Goal: Task Accomplishment & Management: Use online tool/utility

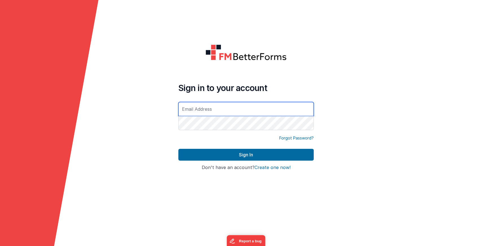
click at [212, 112] on input "text" at bounding box center [245, 109] width 135 height 14
type input "[EMAIL_ADDRESS][DOMAIN_NAME]"
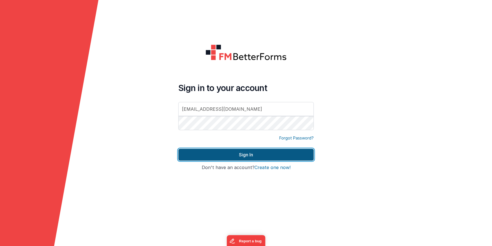
drag, startPoint x: 235, startPoint y: 156, endPoint x: 232, endPoint y: 151, distance: 5.8
click at [235, 156] on button "Sign In" at bounding box center [245, 155] width 135 height 12
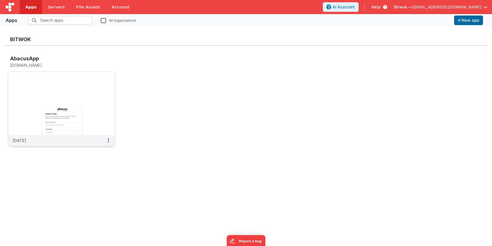
click at [50, 95] on img at bounding box center [61, 103] width 107 height 63
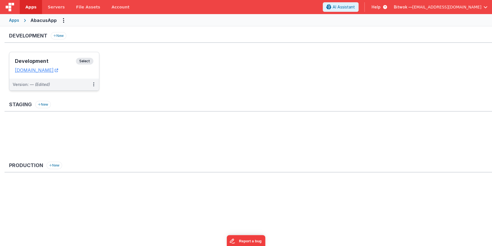
click at [83, 80] on div "Version: — (Edited)" at bounding box center [54, 85] width 90 height 12
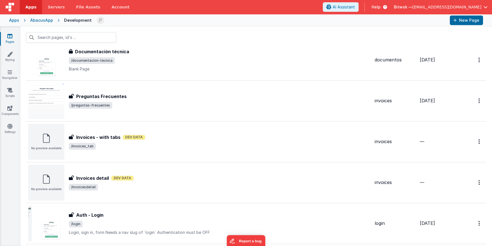
scroll to position [104, 0]
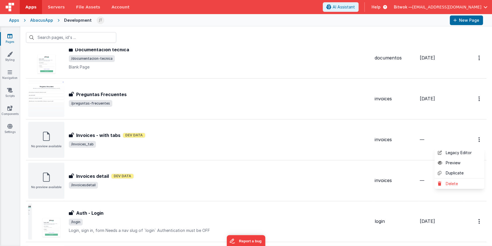
click at [174, 147] on button at bounding box center [246, 123] width 492 height 246
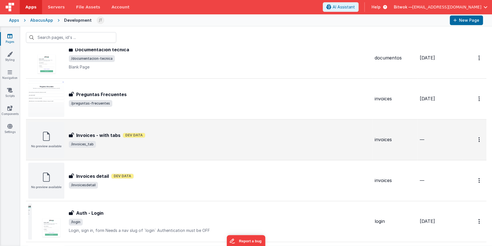
click at [171, 139] on div "Invoices - with tabs Invoices - with tabs Dev Data /invoices_tab" at bounding box center [219, 140] width 301 height 16
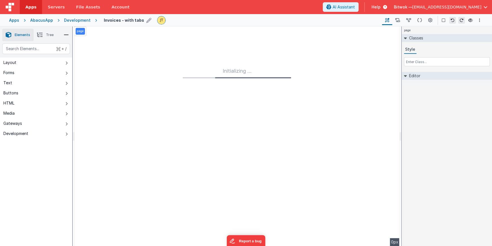
drag, startPoint x: 226, startPoint y: 99, endPoint x: 127, endPoint y: 23, distance: 125.7
click at [226, 99] on div "Initializing ..." at bounding box center [236, 137] width 325 height 220
click at [419, 22] on icon at bounding box center [419, 20] width 5 height 6
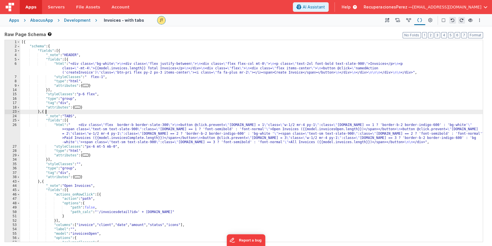
click at [175, 110] on div "[{ "schema" : { "fields" : [{ "_note" : "HEADER" , "fields" : [{ "html" : "<div…" at bounding box center [251, 145] width 462 height 211
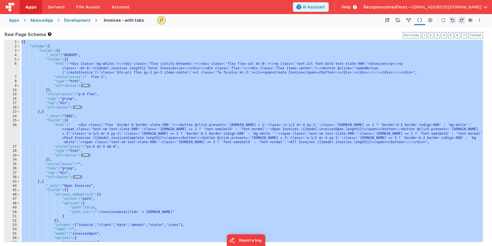
click at [217, 98] on div "[{ "schema" : { "fields" : [{ "_note" : "HEADER" , "fields" : [{ "html" : "<div…" at bounding box center [251, 145] width 462 height 211
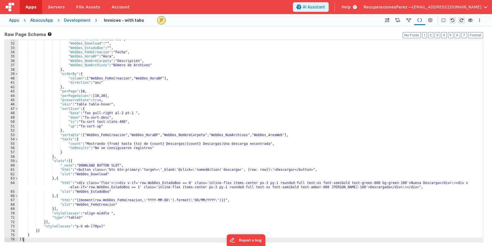
scroll to position [133, 0]
click at [408, 21] on icon at bounding box center [408, 20] width 5 height 6
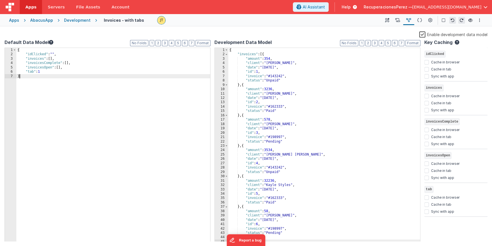
click at [82, 106] on div "{ "idClicked" : "" , "invoices" : [ ] , "invoicesComplete" : [ ] , "invoicesOpe…" at bounding box center [113, 149] width 194 height 202
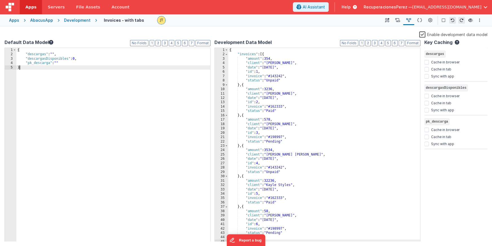
click at [424, 34] on label "Enable development data model" at bounding box center [453, 34] width 68 height 6
click at [0, 0] on input "Enable development data model" at bounding box center [0, 0] width 0 height 0
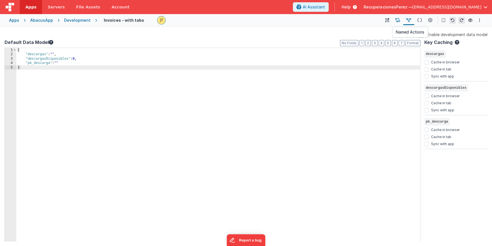
click at [398, 21] on icon at bounding box center [397, 20] width 5 height 6
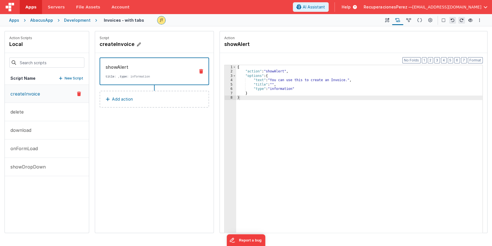
click at [132, 46] on h4 "createInvoice" at bounding box center [142, 44] width 85 height 8
click at [139, 44] on input "createInvoice" at bounding box center [128, 44] width 56 height 8
paste input "CambiarEstadoBF"
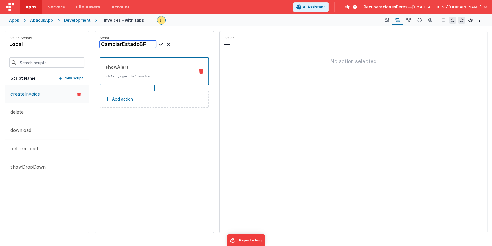
type input "CambiarEstadoBF"
click at [159, 43] on div "CambiarEstadoBF" at bounding box center [135, 44] width 70 height 8
click at [160, 44] on icon at bounding box center [161, 44] width 4 height 7
click at [254, 58] on div "No action selected" at bounding box center [353, 62] width 258 height 8
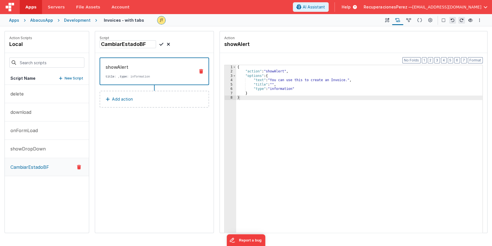
click at [135, 73] on div "showAlert title : , type : information" at bounding box center [145, 71] width 90 height 15
click at [264, 110] on div "{ "action" : "showAlert" , "options" : { "text" : "You can use this to create a…" at bounding box center [359, 162] width 246 height 194
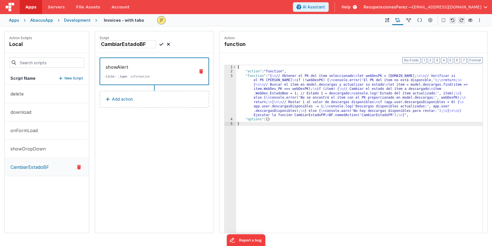
click at [269, 156] on div "{ "action" : "function" , "function" : "{ \n // Obtener el PK del ítem seleccio…" at bounding box center [359, 162] width 246 height 194
click at [161, 43] on icon at bounding box center [161, 44] width 4 height 7
click at [122, 67] on div "showAlert" at bounding box center [147, 67] width 85 height 7
click at [121, 100] on p "Add action" at bounding box center [122, 99] width 21 height 7
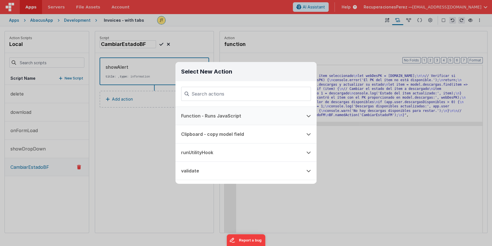
click at [196, 115] on button "Function - Runs JavaScript" at bounding box center [237, 116] width 125 height 18
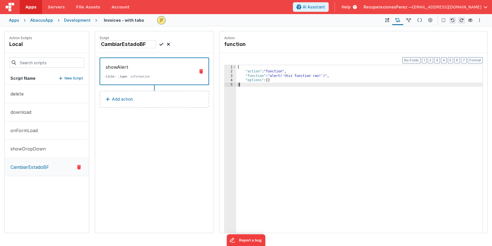
click at [278, 113] on div "{ "action" : "function" , "function" : "alert('this function ran!')" , "options…" at bounding box center [359, 162] width 246 height 194
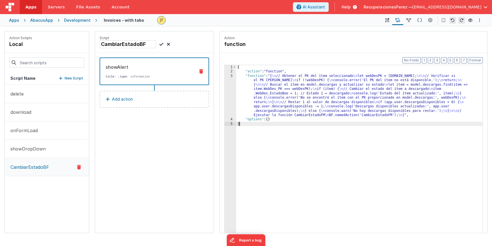
click at [161, 43] on icon at bounding box center [161, 44] width 4 height 7
click at [32, 150] on p "showDropDown" at bounding box center [26, 148] width 39 height 7
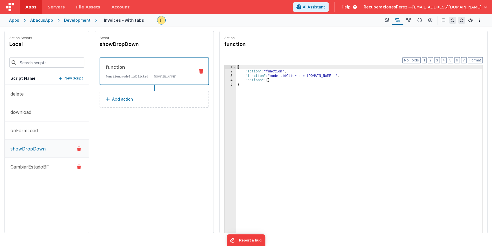
click at [30, 164] on p "CambiarEstadoBF" at bounding box center [28, 167] width 42 height 7
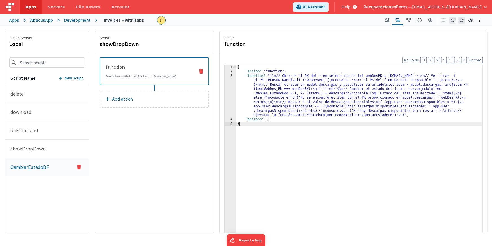
click at [303, 147] on div "{ "action" : "function" , "function" : "{ \n // Obtener el PK del ítem seleccio…" at bounding box center [359, 162] width 246 height 194
drag, startPoint x: 36, startPoint y: 164, endPoint x: 34, endPoint y: 157, distance: 7.0
click at [36, 164] on p "CambiarEstadoBF" at bounding box center [28, 167] width 42 height 7
click at [29, 147] on p "showDropDown" at bounding box center [26, 148] width 39 height 7
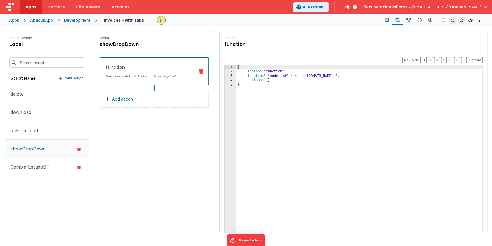
click at [27, 166] on p "CambiarEstadoBF" at bounding box center [28, 167] width 42 height 7
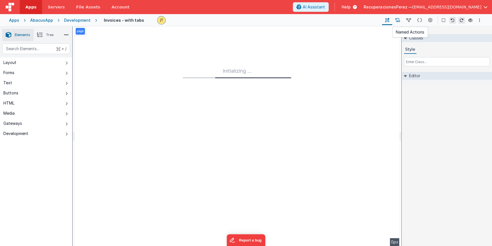
click at [398, 20] on icon at bounding box center [397, 20] width 5 height 6
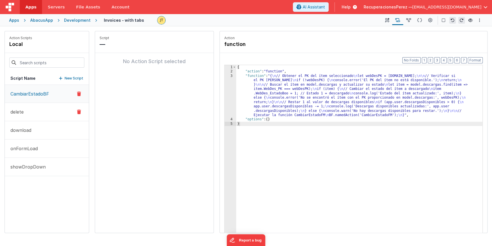
drag, startPoint x: 80, startPoint y: 111, endPoint x: 79, endPoint y: 120, distance: 9.6
click at [80, 111] on icon at bounding box center [79, 112] width 4 height 7
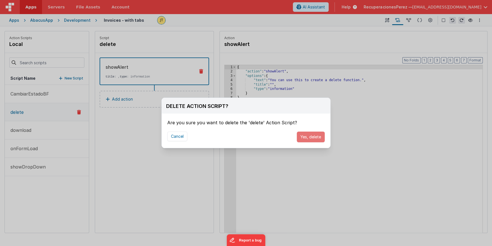
drag, startPoint x: 316, startPoint y: 138, endPoint x: 261, endPoint y: 134, distance: 55.4
click at [316, 138] on button "Yes, delete" at bounding box center [311, 137] width 28 height 11
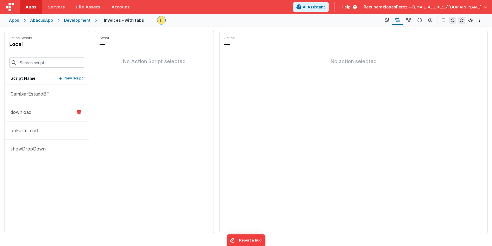
click at [45, 114] on button "download" at bounding box center [47, 112] width 84 height 18
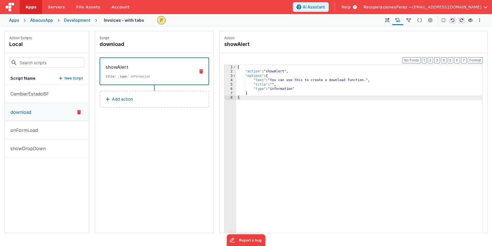
click at [79, 112] on icon at bounding box center [79, 112] width 4 height 7
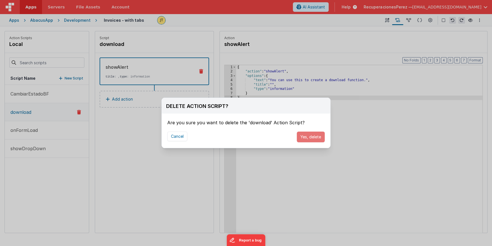
drag, startPoint x: 316, startPoint y: 138, endPoint x: 184, endPoint y: 126, distance: 131.7
click at [316, 138] on button "Yes, delete" at bounding box center [311, 137] width 28 height 11
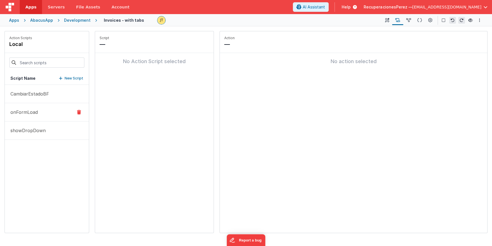
drag, startPoint x: 37, startPoint y: 115, endPoint x: 37, endPoint y: 119, distance: 4.0
click at [37, 115] on button "onFormLoad" at bounding box center [47, 112] width 84 height 18
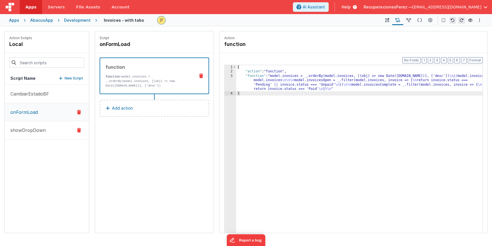
click at [41, 130] on p "showDropDown" at bounding box center [26, 130] width 39 height 7
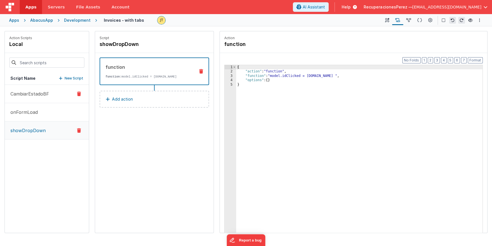
click at [29, 94] on p "CambiarEstadoBF" at bounding box center [28, 94] width 42 height 7
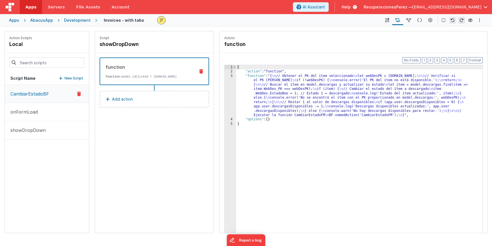
click at [70, 79] on p "New Script" at bounding box center [74, 79] width 19 height 6
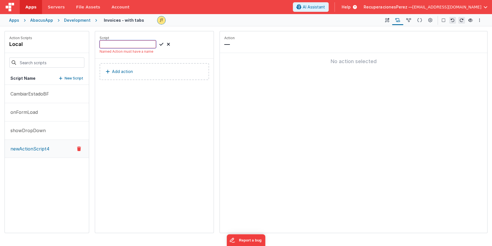
paste input "CambiarEstadoFM"
click at [151, 45] on input "CambiarEstadoFM" at bounding box center [128, 44] width 56 height 8
type input "CambiarEstadoFM"
click at [126, 69] on p "Add action" at bounding box center [122, 71] width 21 height 7
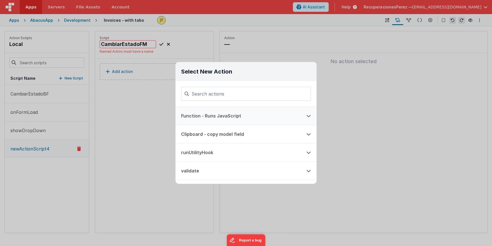
click at [206, 116] on button "Function - Runs JavaScript" at bounding box center [237, 116] width 125 height 18
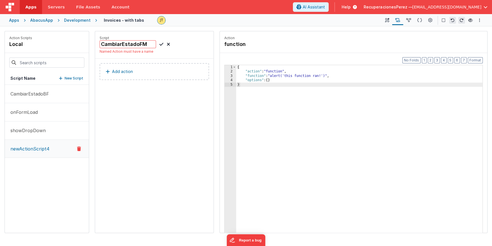
click at [256, 87] on div "{ "action" : "function" , "function" : "alert('this function ran!')" , "options…" at bounding box center [359, 162] width 246 height 194
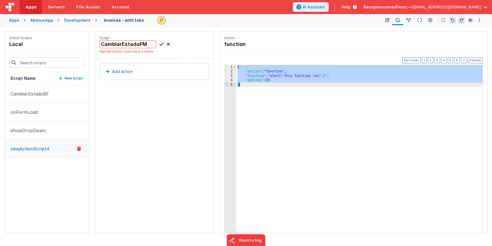
click at [256, 87] on div "{ "action" : "function" , "function" : "alert('this function ran!')" , "options…" at bounding box center [359, 162] width 246 height 194
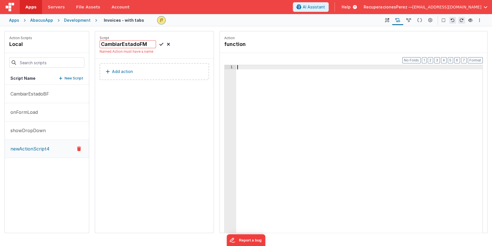
click at [111, 69] on button "Add action" at bounding box center [154, 71] width 109 height 17
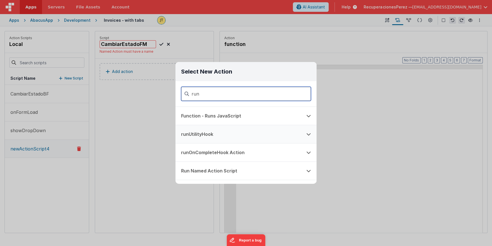
type input "run"
click at [199, 134] on button "runUtilityHook" at bounding box center [237, 134] width 125 height 18
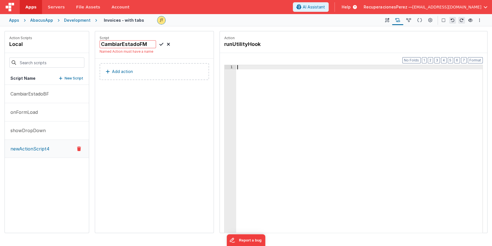
click at [300, 111] on div at bounding box center [359, 162] width 246 height 194
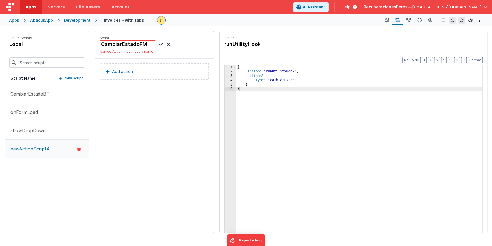
drag, startPoint x: 182, startPoint y: 100, endPoint x: 182, endPoint y: 97, distance: 3.4
click at [182, 100] on div "Script CambiarEstadoFM Named Action must have a name Add action" at bounding box center [154, 132] width 118 height 202
click at [149, 44] on input "CambiarEstadoFM" at bounding box center [128, 44] width 56 height 8
click at [136, 42] on input "CambiarEstadoF" at bounding box center [128, 44] width 56 height 8
drag, startPoint x: 148, startPoint y: 45, endPoint x: 75, endPoint y: 43, distance: 73.3
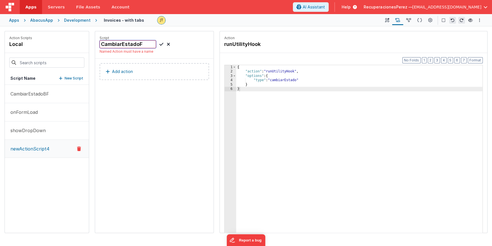
click at [75, 43] on div "Action Scripts local Script Name New Script CambiarEstadoBF onFormLoad showDrop…" at bounding box center [246, 132] width 483 height 202
click at [144, 44] on input "CambiarEstadoF" at bounding box center [128, 44] width 56 height 8
type input "CambiarEstadoFM"
click at [267, 89] on div "{ "action" : "runUtilityHook" , "options" : { "type" : "cambiarEstado" } }" at bounding box center [359, 162] width 246 height 194
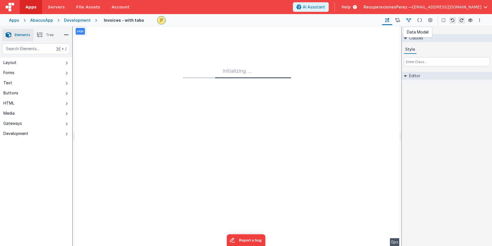
click at [409, 21] on icon at bounding box center [408, 20] width 5 height 6
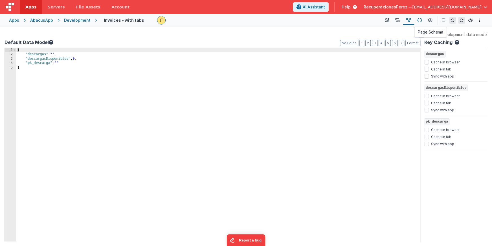
click at [419, 20] on icon at bounding box center [419, 20] width 5 height 6
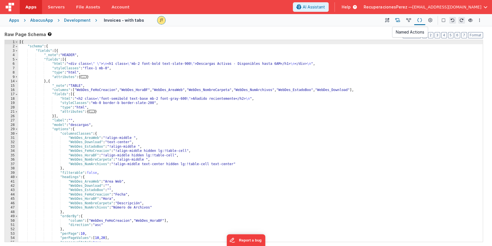
click at [398, 20] on icon at bounding box center [397, 20] width 5 height 6
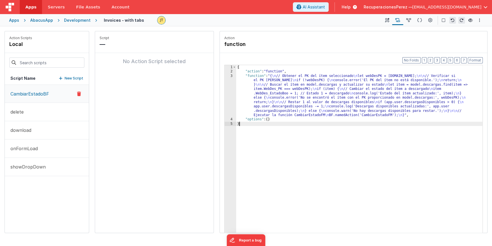
click at [360, 194] on div "{ "action" : "function" , "function" : "{ \n // Obtener el PK del ítem seleccio…" at bounding box center [359, 162] width 246 height 194
click at [79, 112] on icon at bounding box center [79, 112] width 4 height 7
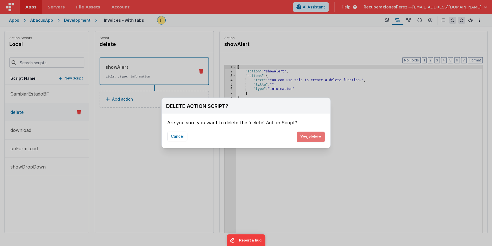
drag, startPoint x: 316, startPoint y: 139, endPoint x: 255, endPoint y: 129, distance: 62.2
click at [316, 139] on button "Yes, delete" at bounding box center [311, 137] width 28 height 11
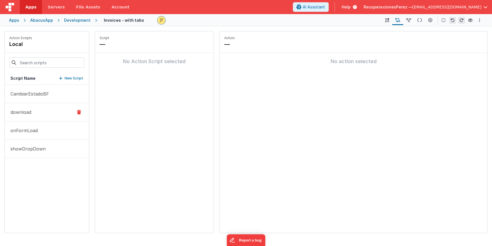
click at [79, 111] on icon at bounding box center [79, 112] width 4 height 7
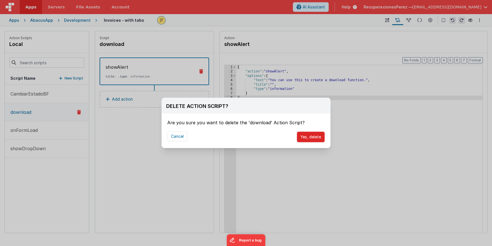
click at [319, 139] on button "Yes, delete" at bounding box center [311, 137] width 28 height 11
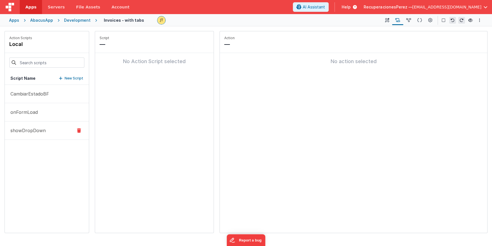
click at [57, 132] on button "showDropDown" at bounding box center [47, 131] width 84 height 18
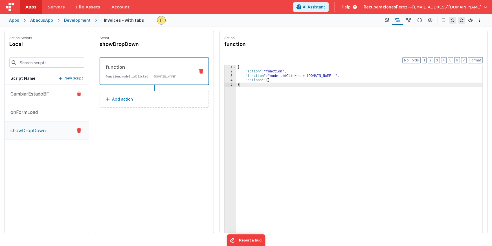
click at [50, 97] on button "CambiarEstadoBF" at bounding box center [47, 94] width 84 height 18
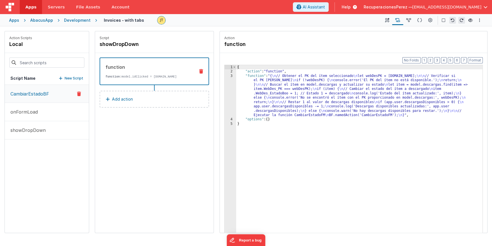
click at [63, 78] on button "New Script" at bounding box center [71, 79] width 24 height 6
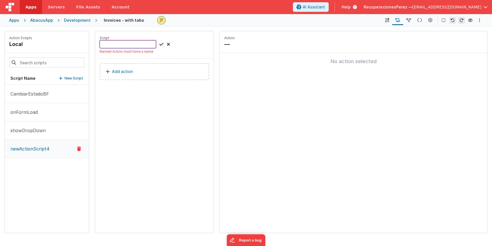
paste input "CambiarEstadoFM"
type input "CambiarEstadoFM"
click at [160, 54] on div "Script CambiarEstadoFM Named Action must have a name" at bounding box center [154, 44] width 118 height 27
click at [145, 104] on div "Script CambiarEstadoFM Named Action must have a name Add action" at bounding box center [154, 132] width 118 height 202
click at [167, 43] on icon at bounding box center [168, 44] width 3 height 7
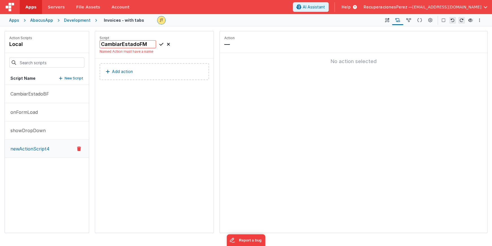
click at [168, 44] on icon at bounding box center [168, 44] width 3 height 7
click at [486, 6] on span "button" at bounding box center [485, 7] width 4 height 4
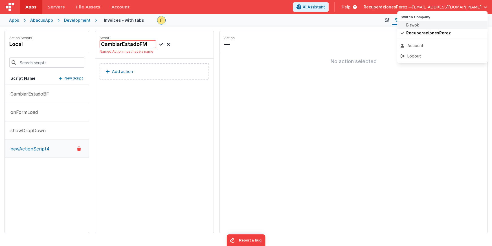
click at [419, 26] on div "Bitwok" at bounding box center [441, 25] width 83 height 6
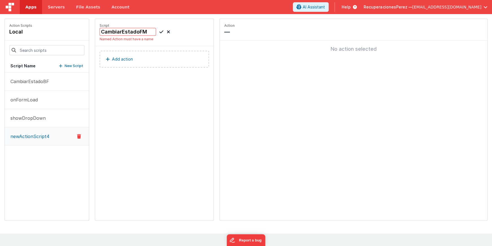
click at [32, 8] on span "Apps" at bounding box center [30, 7] width 11 height 6
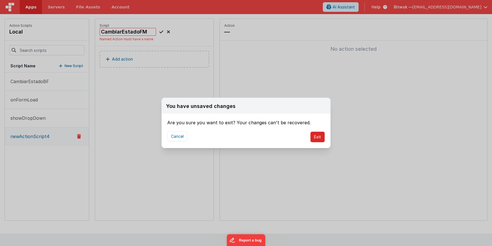
click at [321, 135] on button "Exit" at bounding box center [317, 137] width 14 height 11
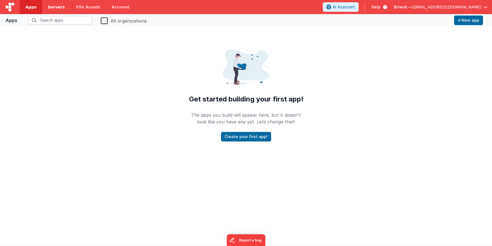
click at [51, 10] on link "Servers" at bounding box center [56, 7] width 28 height 14
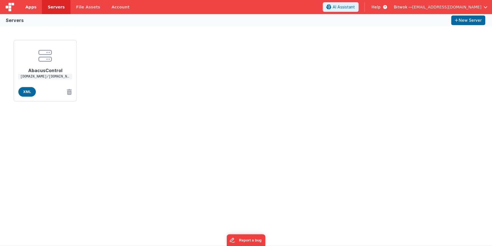
click at [28, 9] on span "Apps" at bounding box center [30, 7] width 11 height 6
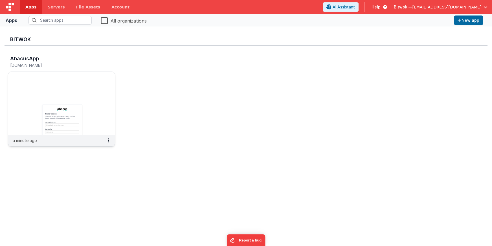
click at [47, 89] on img at bounding box center [61, 103] width 107 height 63
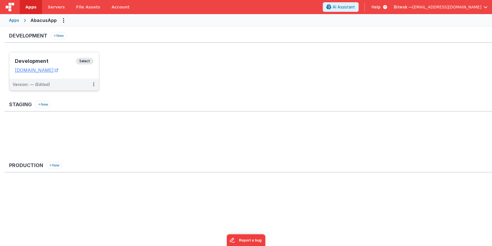
click at [59, 57] on div "Development Select URLs abacus.clientportal.cloud" at bounding box center [54, 65] width 90 height 27
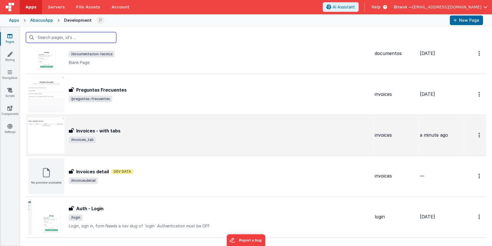
scroll to position [123, 0]
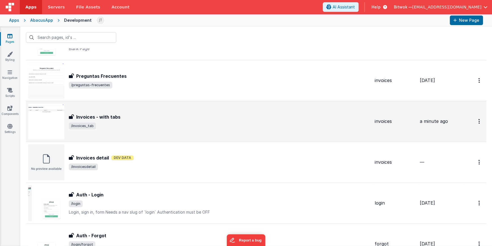
click at [173, 124] on span "/invoices_tab" at bounding box center [219, 126] width 301 height 7
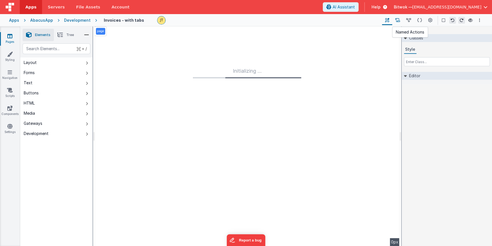
click at [399, 22] on icon at bounding box center [397, 20] width 5 height 6
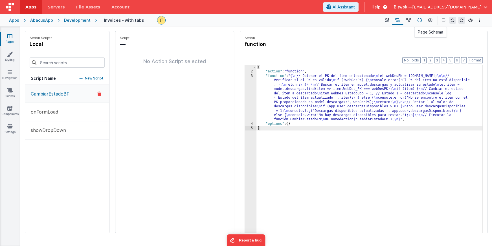
click at [419, 23] on icon at bounding box center [419, 20] width 5 height 6
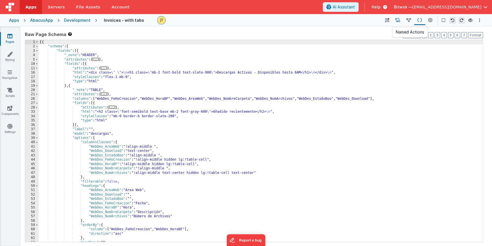
click at [396, 19] on icon at bounding box center [397, 20] width 5 height 6
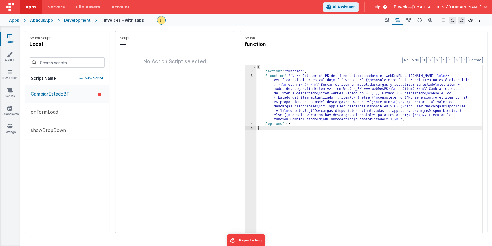
click at [84, 79] on button "New Script" at bounding box center [91, 79] width 24 height 6
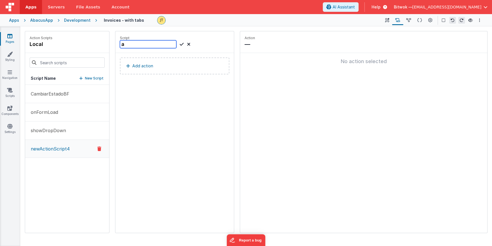
paste input "CambiarEstadoFM"
type input "CambiarEstadoFM"
click at [181, 44] on icon at bounding box center [182, 44] width 4 height 7
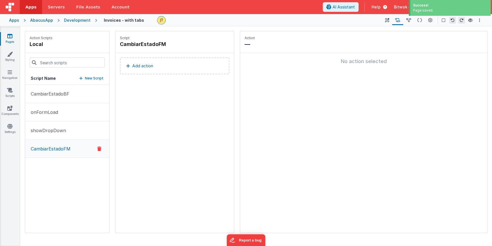
click at [146, 66] on p "Add action" at bounding box center [142, 66] width 21 height 7
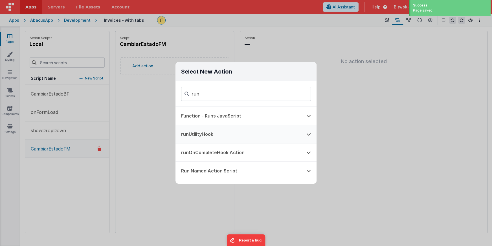
type input "run"
click at [252, 134] on button "runUtilityHook" at bounding box center [237, 134] width 125 height 18
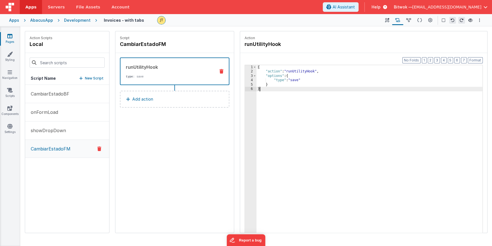
click at [286, 104] on div "{ "action" : "runUtilityHook" , "options" : { "type" : "save" } }" at bounding box center [369, 162] width 226 height 194
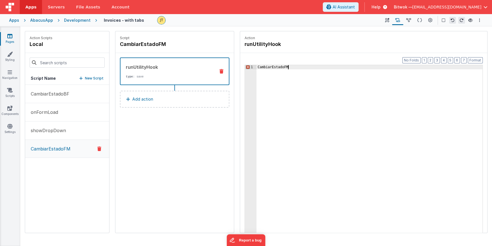
click at [297, 94] on div "CambiarEstadoFM" at bounding box center [369, 162] width 226 height 194
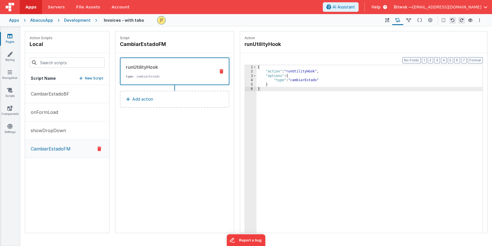
click at [84, 78] on button "New Script" at bounding box center [91, 79] width 24 height 6
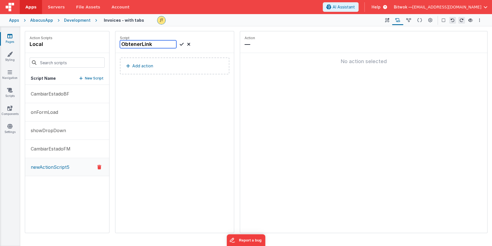
type input "ObtenerLink"
drag, startPoint x: 181, startPoint y: 44, endPoint x: 170, endPoint y: 54, distance: 15.4
click at [181, 44] on icon at bounding box center [182, 44] width 4 height 7
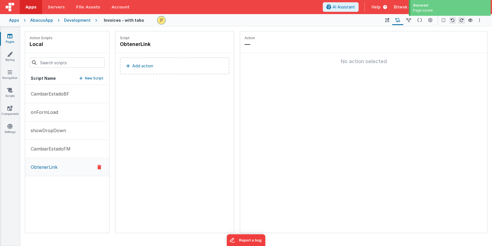
click at [160, 66] on button "Add action" at bounding box center [174, 66] width 109 height 17
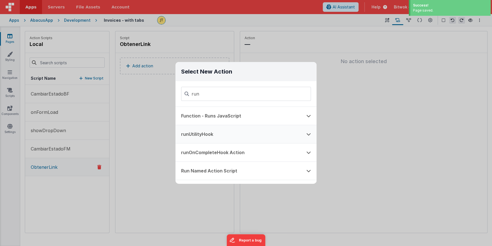
type input "run"
click at [201, 130] on button "runUtilityHook" at bounding box center [237, 134] width 125 height 18
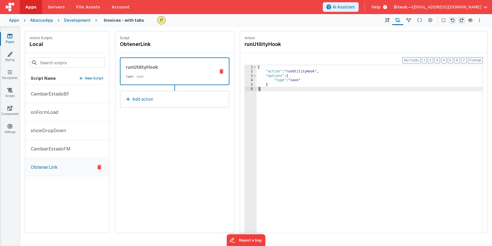
click at [311, 115] on div "{ "action" : "runUtilityHook" , "options" : { "type" : "save" } }" at bounding box center [369, 162] width 226 height 194
click at [82, 78] on icon at bounding box center [80, 78] width 3 height 4
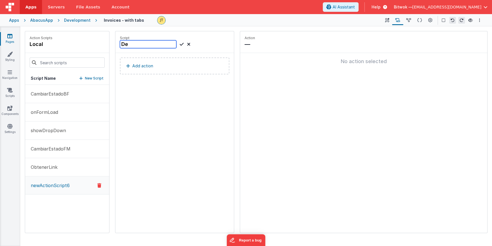
type input "D"
type input "descargar"
click at [180, 45] on icon at bounding box center [182, 44] width 4 height 7
click at [137, 68] on p "Add action" at bounding box center [142, 66] width 21 height 7
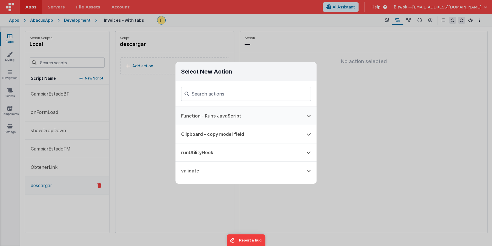
click at [222, 117] on button "Function - Runs JavaScript" at bounding box center [237, 116] width 125 height 18
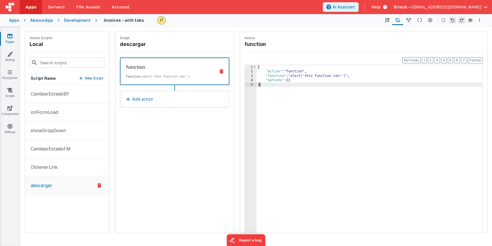
click at [329, 125] on div "{ "action" : "function" , "function" : "alert('this function ran!')" , "options…" at bounding box center [369, 162] width 226 height 194
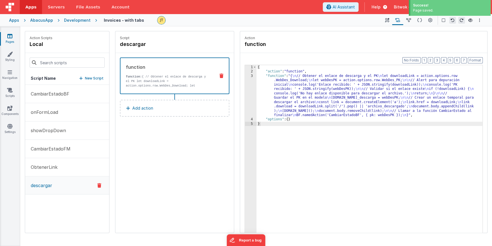
drag, startPoint x: 56, startPoint y: 113, endPoint x: 202, endPoint y: 165, distance: 155.1
click at [202, 165] on div "Action Scripts local Script Name New Script CambiarEstadoBF onFormLoad showDrop…" at bounding box center [256, 132] width 462 height 202
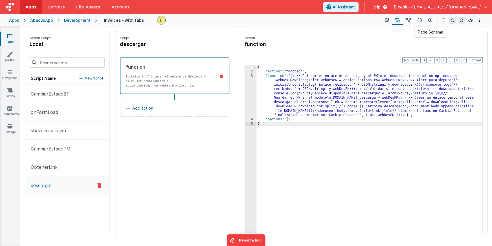
click at [419, 21] on icon at bounding box center [419, 20] width 5 height 6
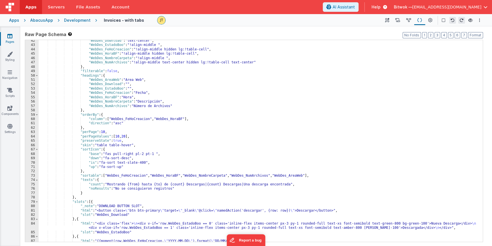
scroll to position [110, 0]
click at [429, 21] on icon at bounding box center [430, 20] width 4 height 6
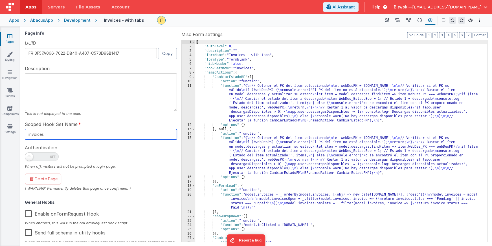
click at [59, 133] on input "invoices" at bounding box center [101, 134] width 152 height 10
paste input "ListaDescarga"
type input "ListaDescargas"
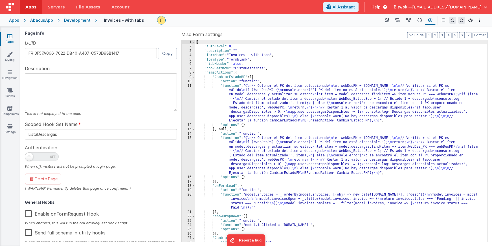
click at [38, 157] on span at bounding box center [42, 157] width 34 height 8
click at [29, 157] on input "checkbox" at bounding box center [27, 156] width 5 height 5
checkbox input "true"
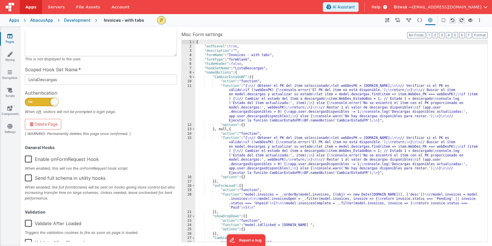
scroll to position [55, 0]
click at [28, 160] on label "Enable onFormRequest Hook" at bounding box center [62, 158] width 74 height 12
click at [0, 0] on input "Enable onFormRequest Hook" at bounding box center [0, 0] width 0 height 0
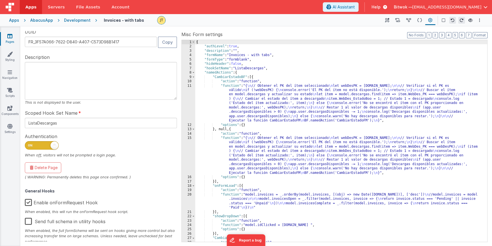
scroll to position [0, 0]
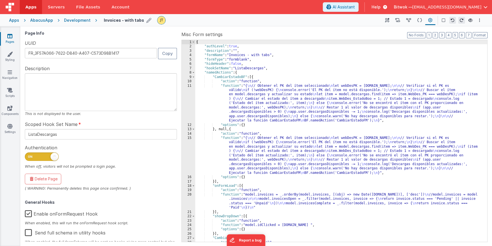
click at [146, 21] on icon at bounding box center [148, 20] width 5 height 8
click at [144, 21] on input "Invoices - with tabs" at bounding box center [139, 20] width 70 height 8
type input "ListaAreaDescargas"
click at [176, 21] on icon at bounding box center [178, 20] width 5 height 8
click at [163, 36] on div "Page Info UUID FR_3F57A066-7622-D840-A407-C573D98B1417 Copy Description This is…" at bounding box center [102, 136] width 154 height 211
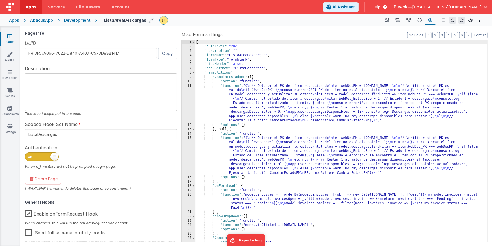
click at [169, 38] on div "Page Info UUID FR_3F57A066-7622-D840-A407-C573D98B1417 Copy Description This is…" at bounding box center [102, 136] width 154 height 211
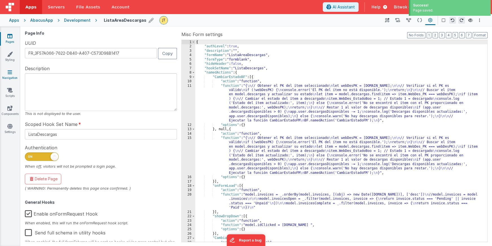
click at [10, 72] on icon at bounding box center [10, 72] width 5 height 6
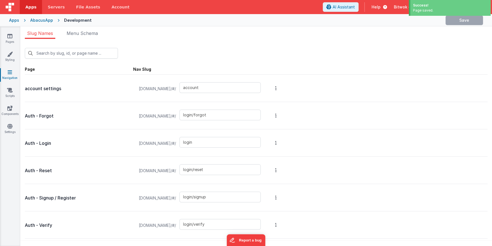
type input "invoicesdetail"
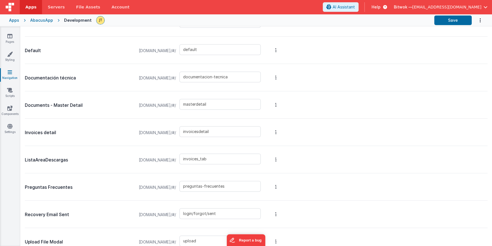
scroll to position [229, 0]
click at [227, 160] on input "invoices_tab" at bounding box center [219, 159] width 81 height 11
paste input "lista-descargas"
type input "lista-descargas"
click at [317, 159] on div "ListaAreaDescargas abacus.clientportal.cloud/#/ lista-descargas" at bounding box center [256, 159] width 462 height 27
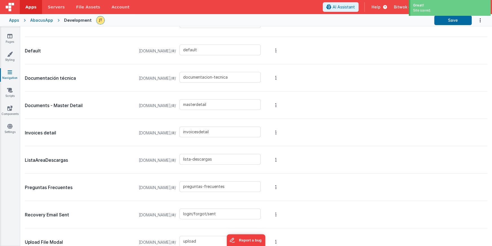
click at [363, 138] on div "Invoices detail abacus.clientportal.cloud/#/ invoicesdetail" at bounding box center [256, 132] width 462 height 27
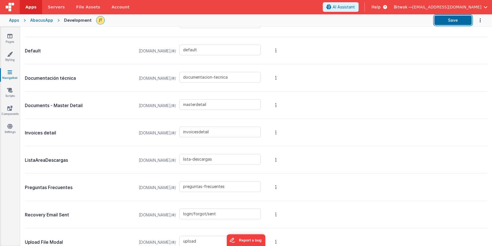
drag, startPoint x: 440, startPoint y: 21, endPoint x: 266, endPoint y: 33, distance: 173.8
click at [439, 21] on button "Save" at bounding box center [453, 21] width 38 height 10
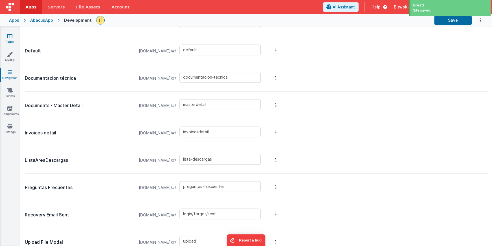
click at [10, 36] on icon at bounding box center [9, 36] width 5 height 6
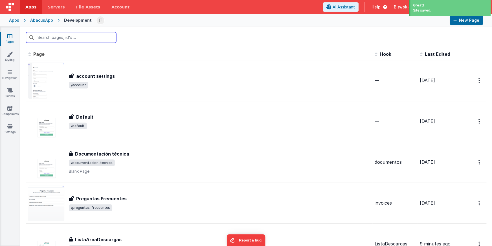
click at [67, 39] on input "text" at bounding box center [71, 37] width 90 height 11
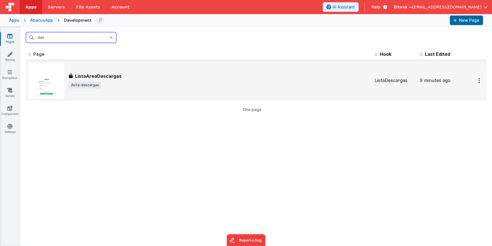
type input "des"
click at [117, 86] on span "/lista-descargas" at bounding box center [219, 85] width 301 height 7
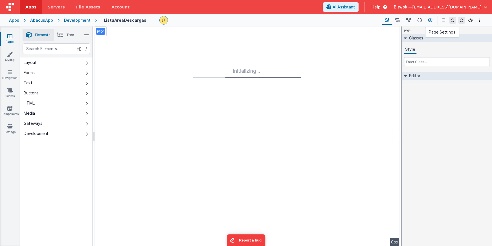
click at [429, 19] on icon at bounding box center [430, 20] width 4 height 6
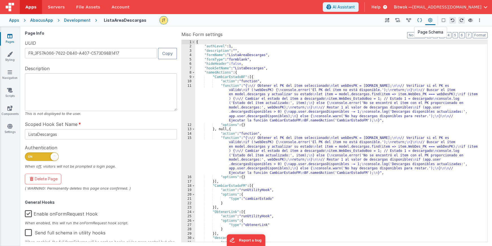
click at [419, 20] on icon at bounding box center [419, 20] width 5 height 6
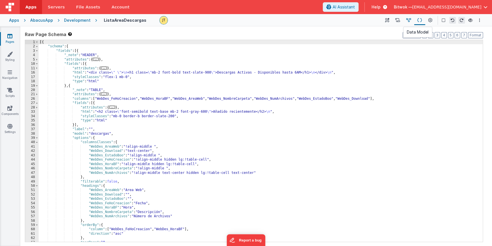
click at [409, 20] on icon at bounding box center [408, 20] width 5 height 6
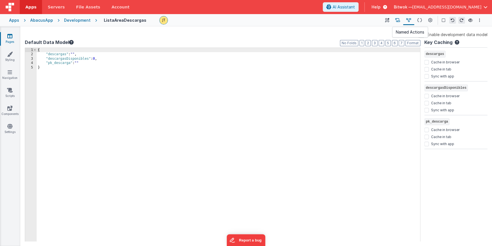
click at [397, 21] on icon at bounding box center [397, 20] width 5 height 6
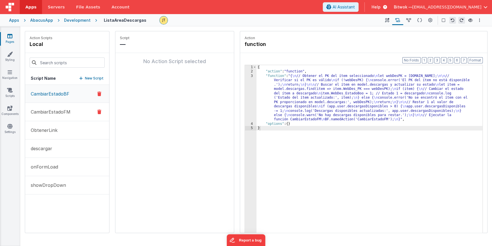
click at [59, 113] on p "CambiarEstadoFM" at bounding box center [48, 112] width 43 height 7
